Goal: Task Accomplishment & Management: Manage account settings

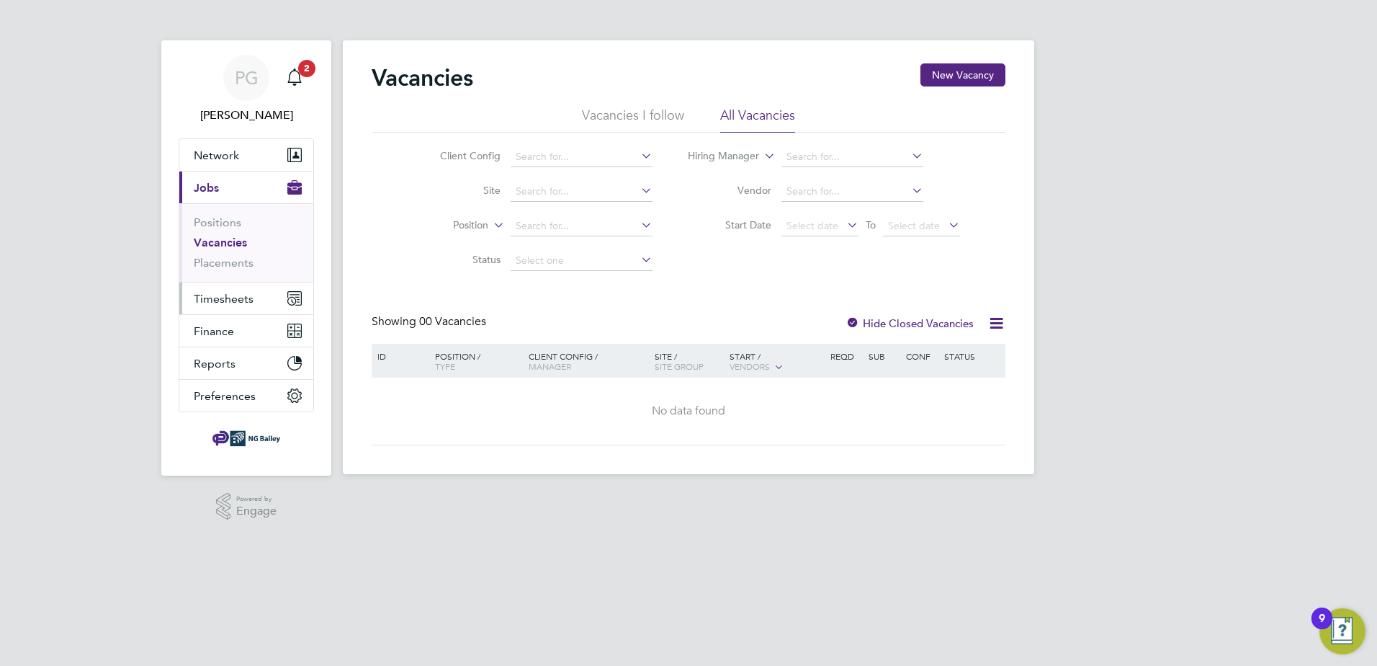
click at [211, 298] on span "Timesheets" at bounding box center [224, 299] width 60 height 14
click at [220, 299] on span "Timesheets" at bounding box center [224, 299] width 60 height 14
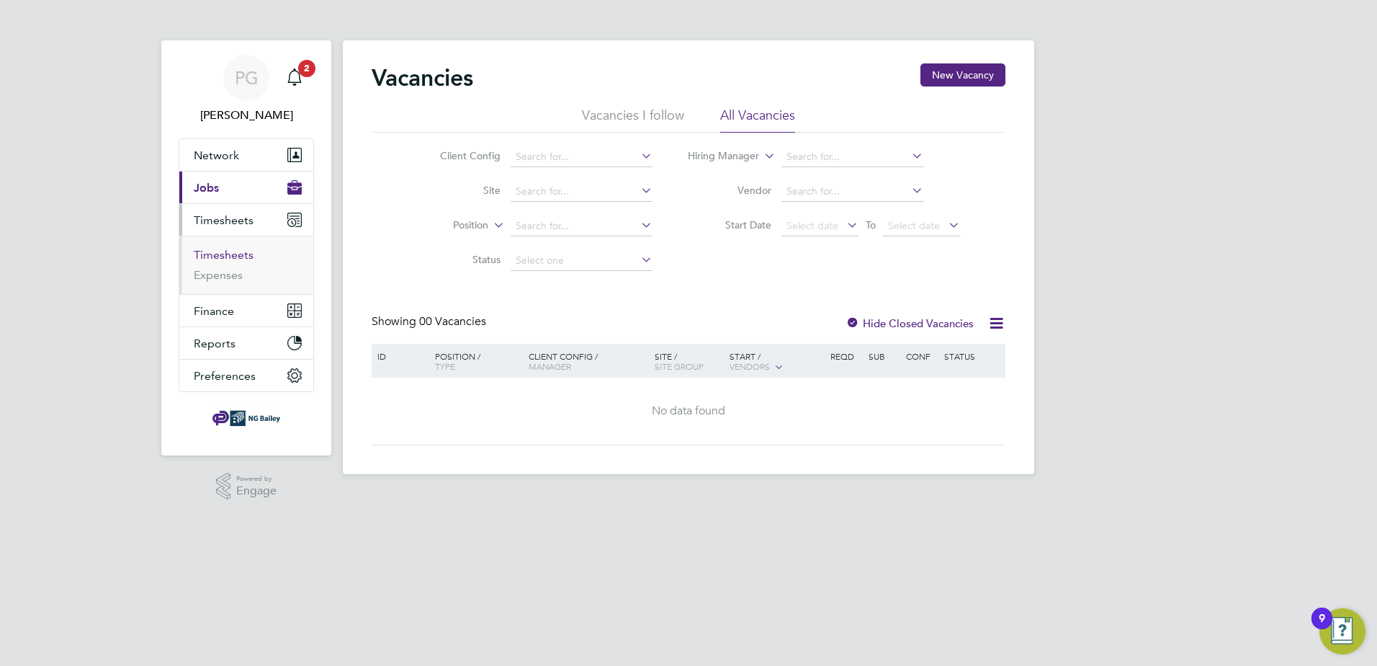
click at [225, 251] on link "Timesheets" at bounding box center [224, 255] width 60 height 14
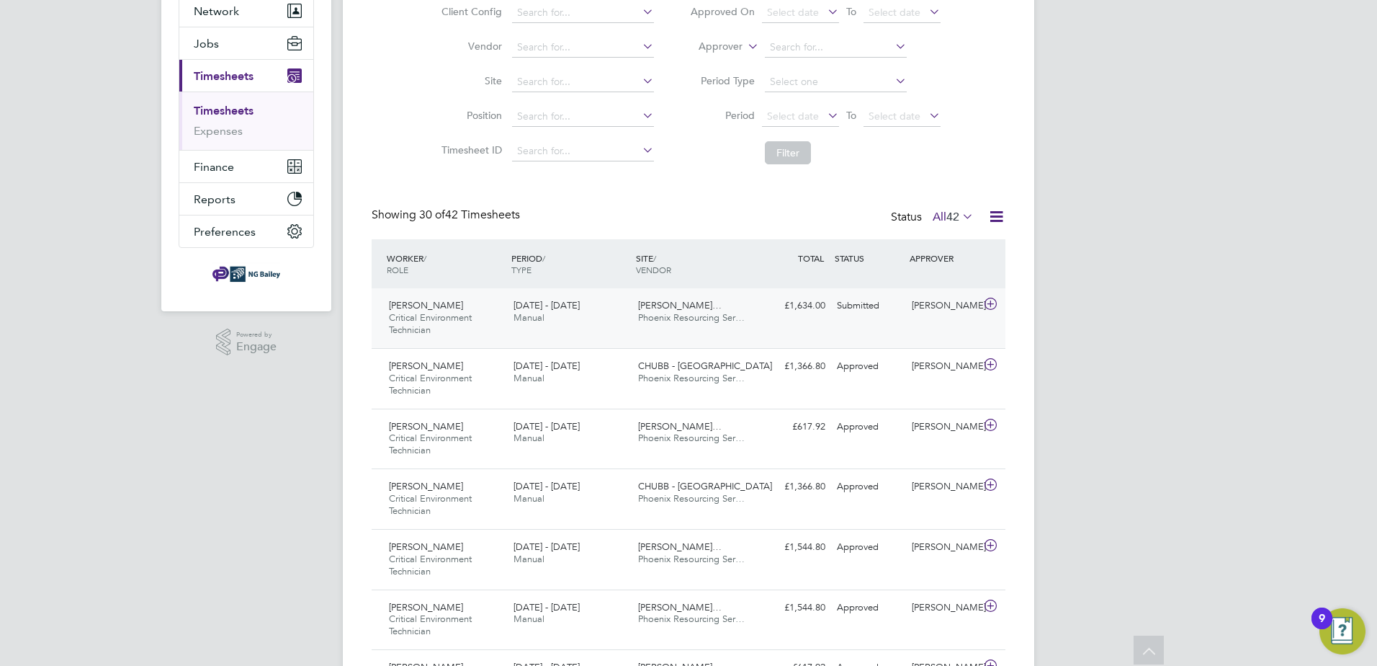
click at [674, 303] on span "[PERSON_NAME]…" at bounding box center [680, 305] width 84 height 12
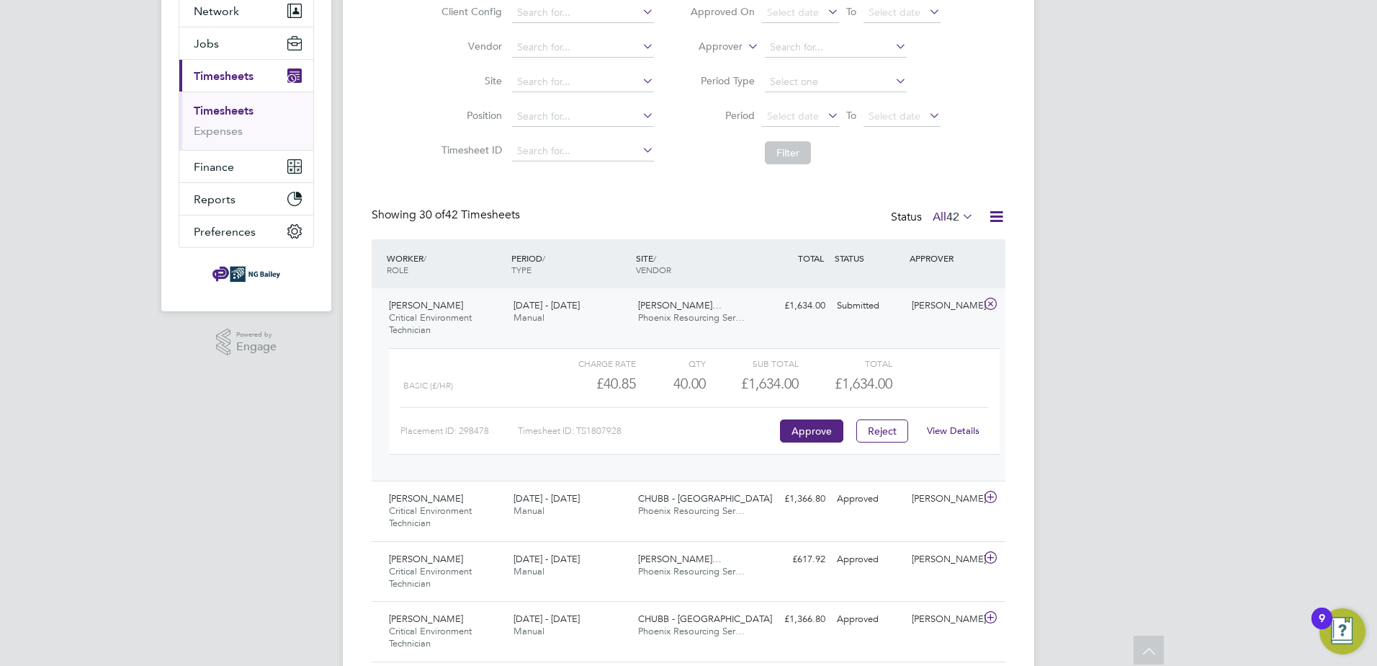
click at [945, 427] on link "View Details" at bounding box center [953, 430] width 53 height 12
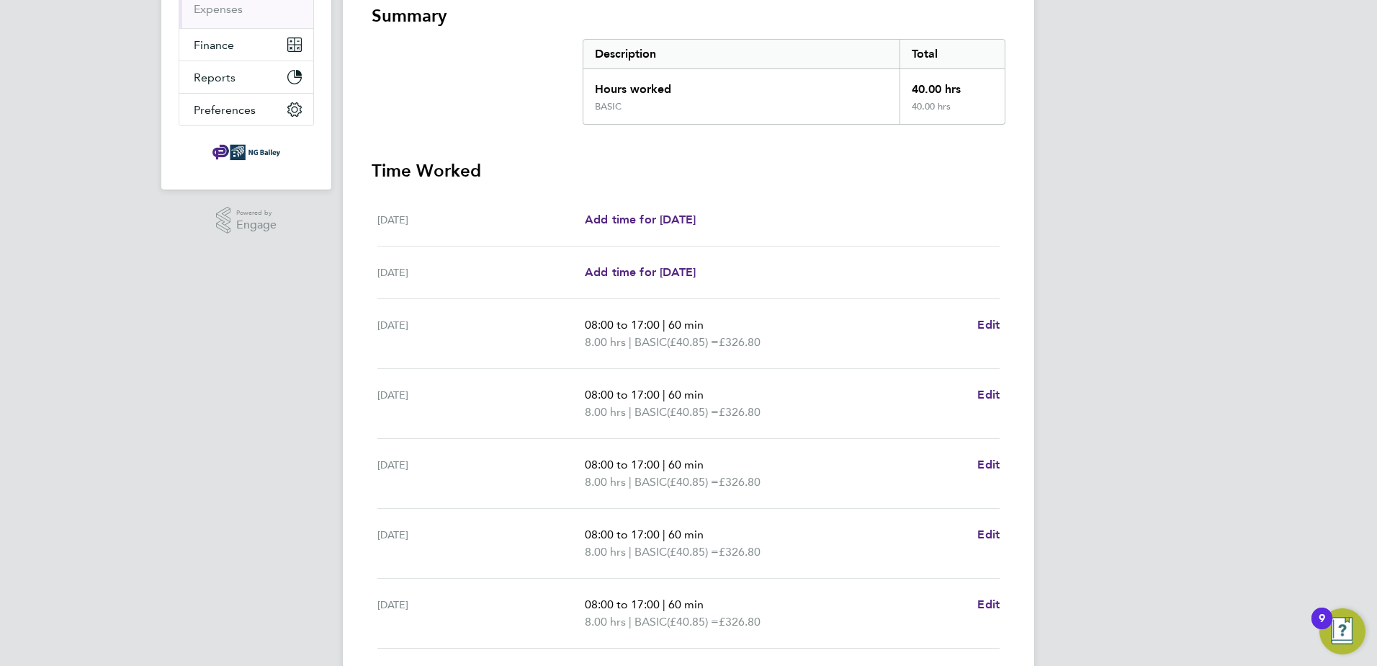
scroll to position [360, 0]
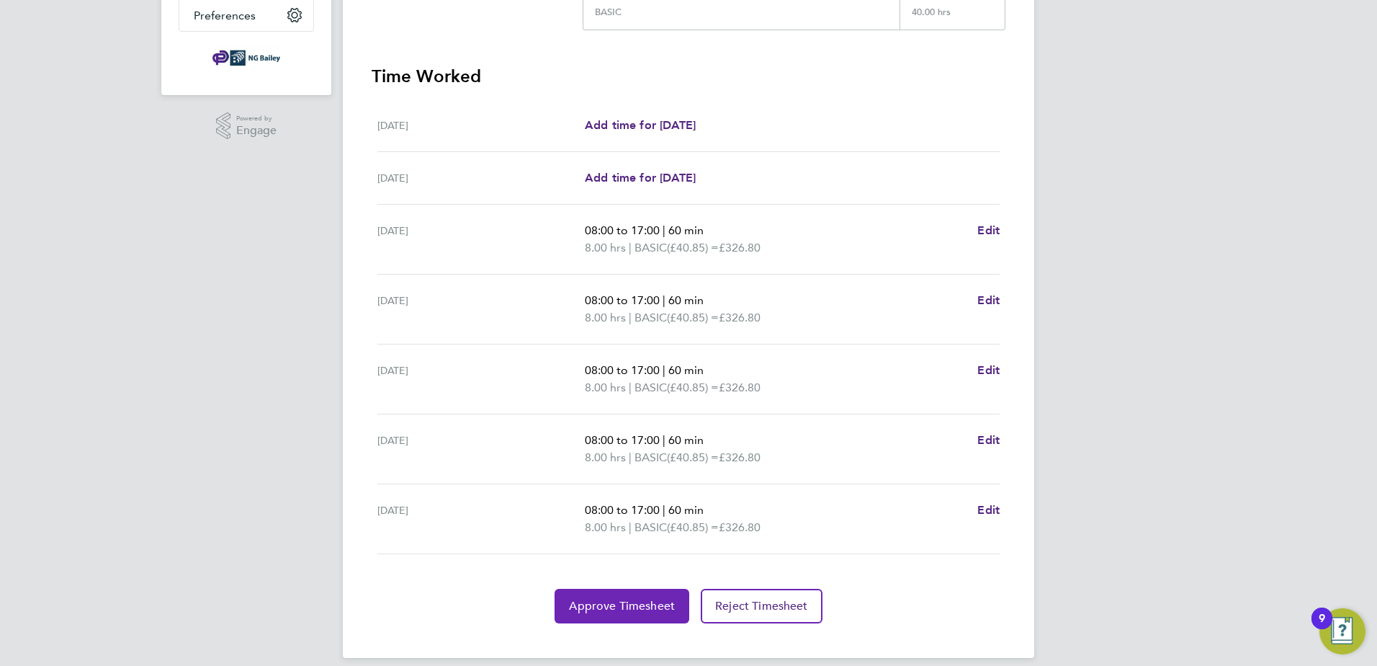
click at [614, 601] on span "Approve Timesheet" at bounding box center [622, 606] width 106 height 14
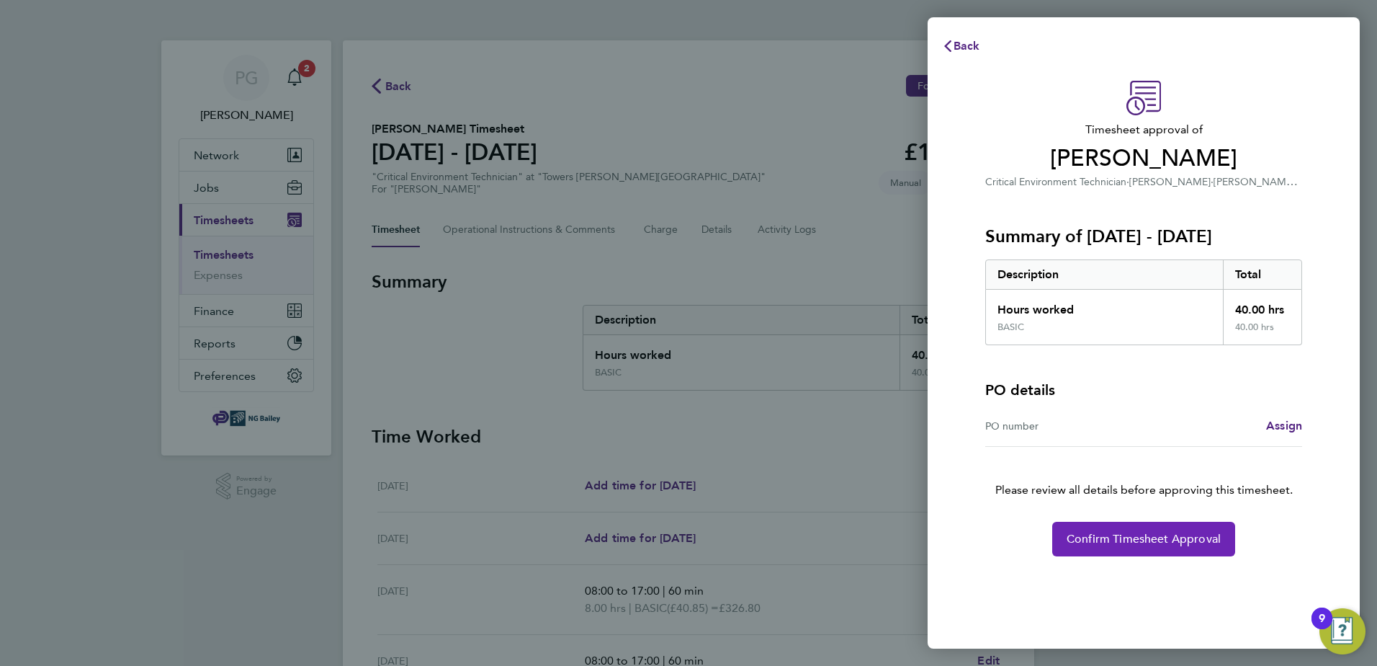
click at [1134, 542] on span "Confirm Timesheet Approval" at bounding box center [1144, 539] width 154 height 14
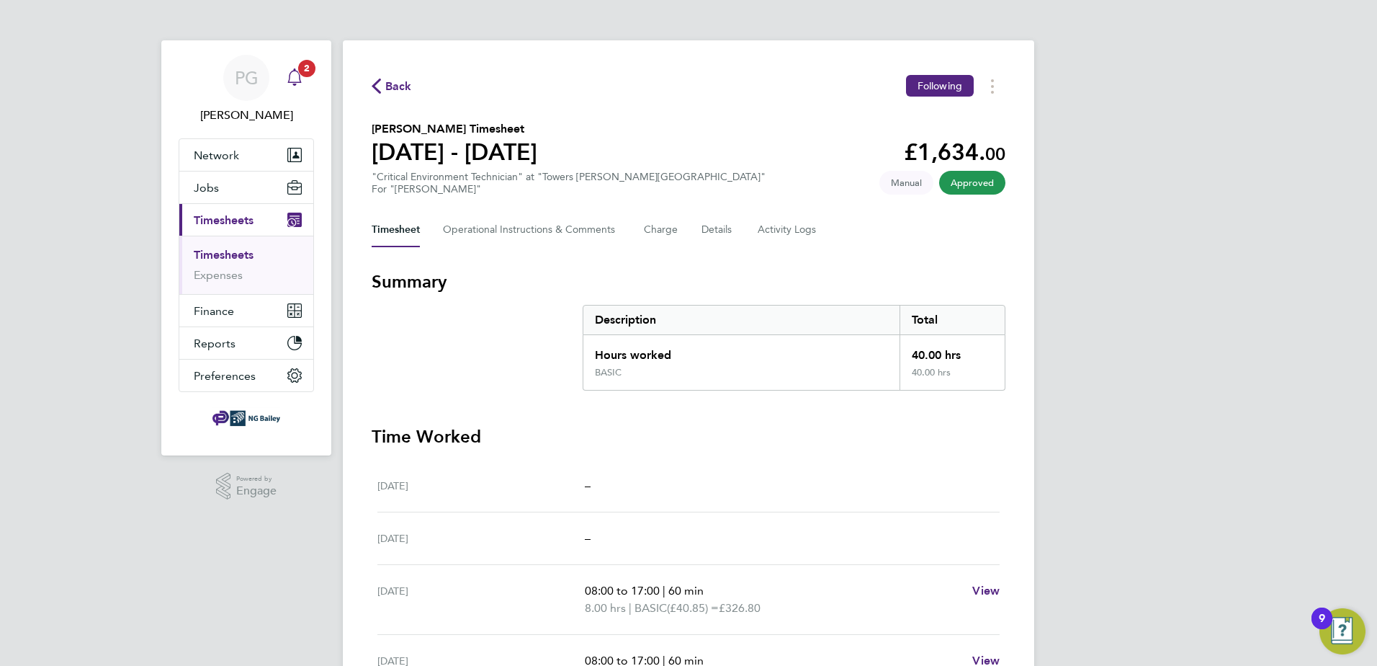
click at [299, 72] on span "2" at bounding box center [306, 68] width 17 height 17
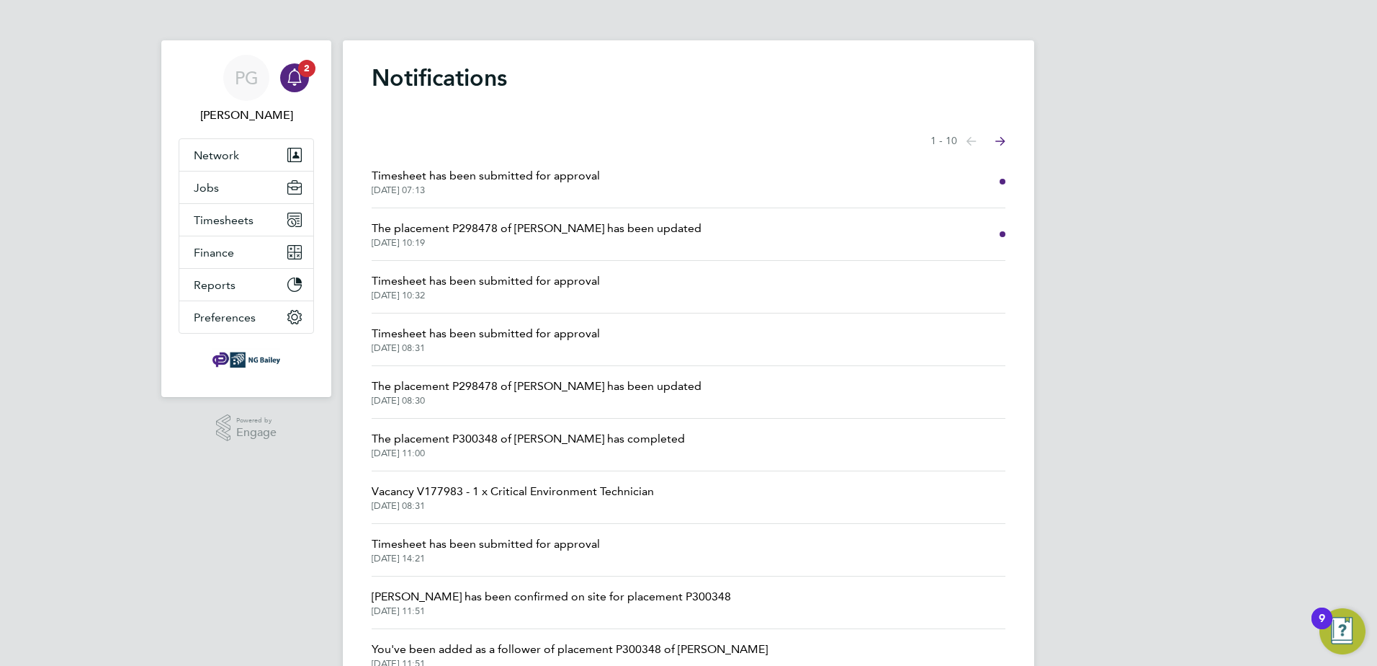
click at [89, 182] on div "PG Phil Garland Notifications 2 Applications: Network Sites Workers Jobs Positi…" at bounding box center [688, 366] width 1377 height 733
